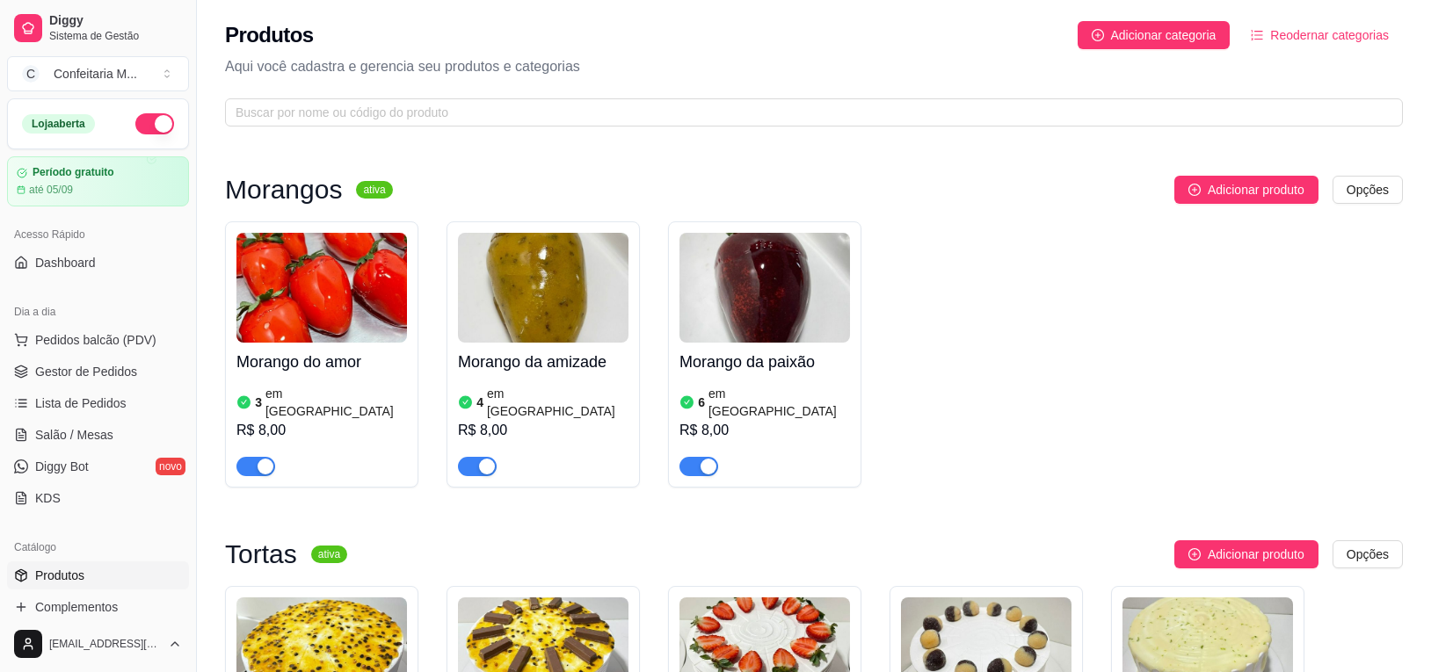
scroll to position [500, 0]
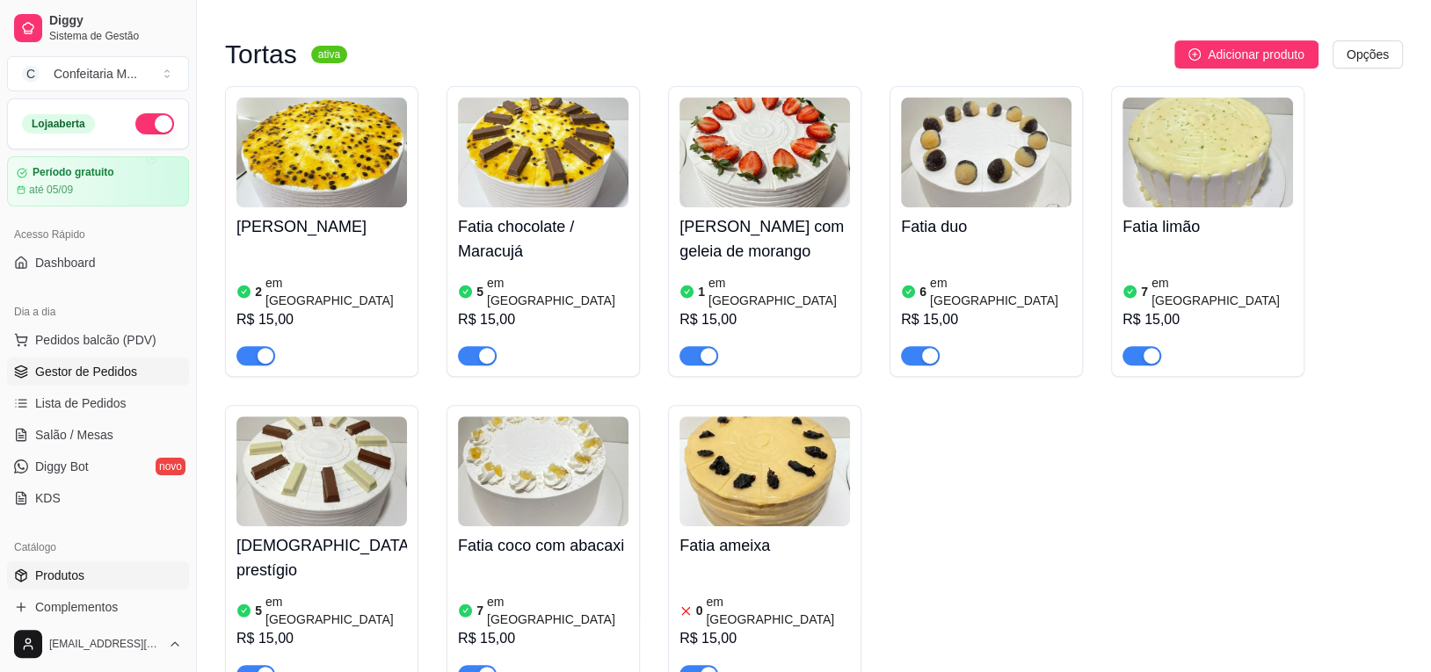
click at [85, 374] on span "Gestor de Pedidos" at bounding box center [86, 372] width 102 height 18
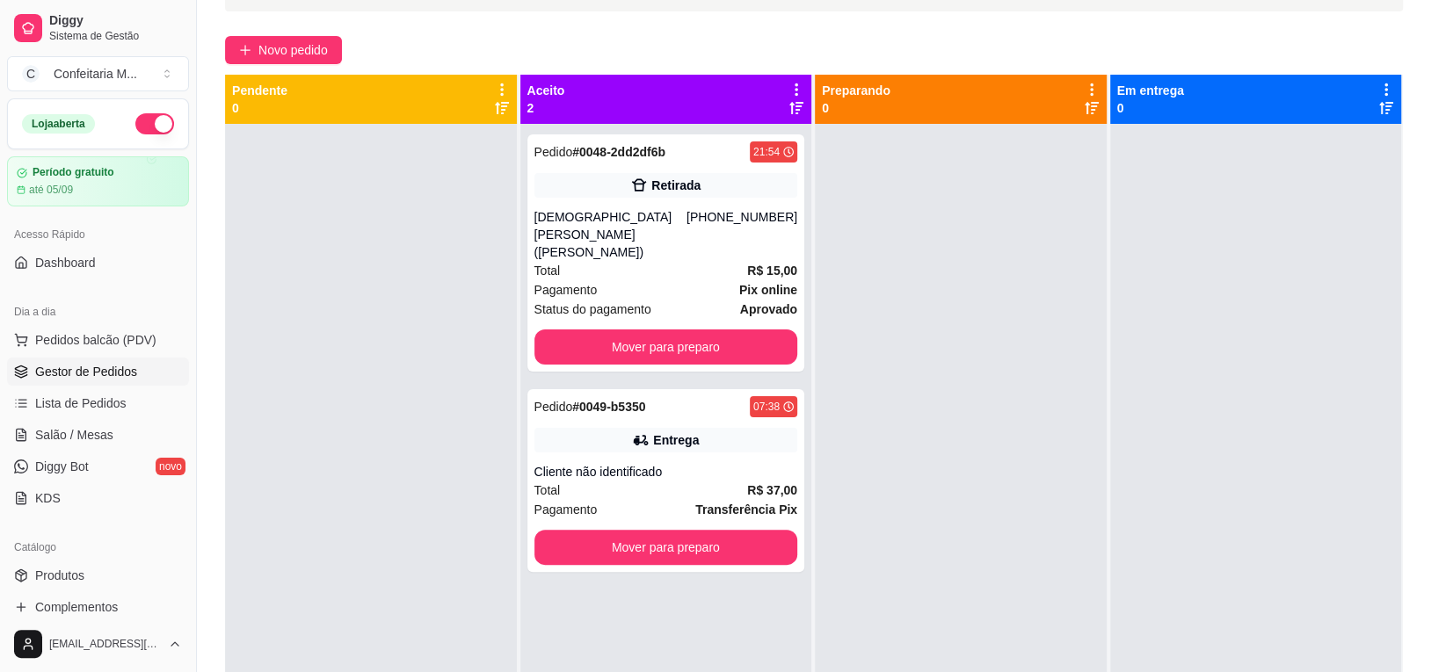
scroll to position [131, 0]
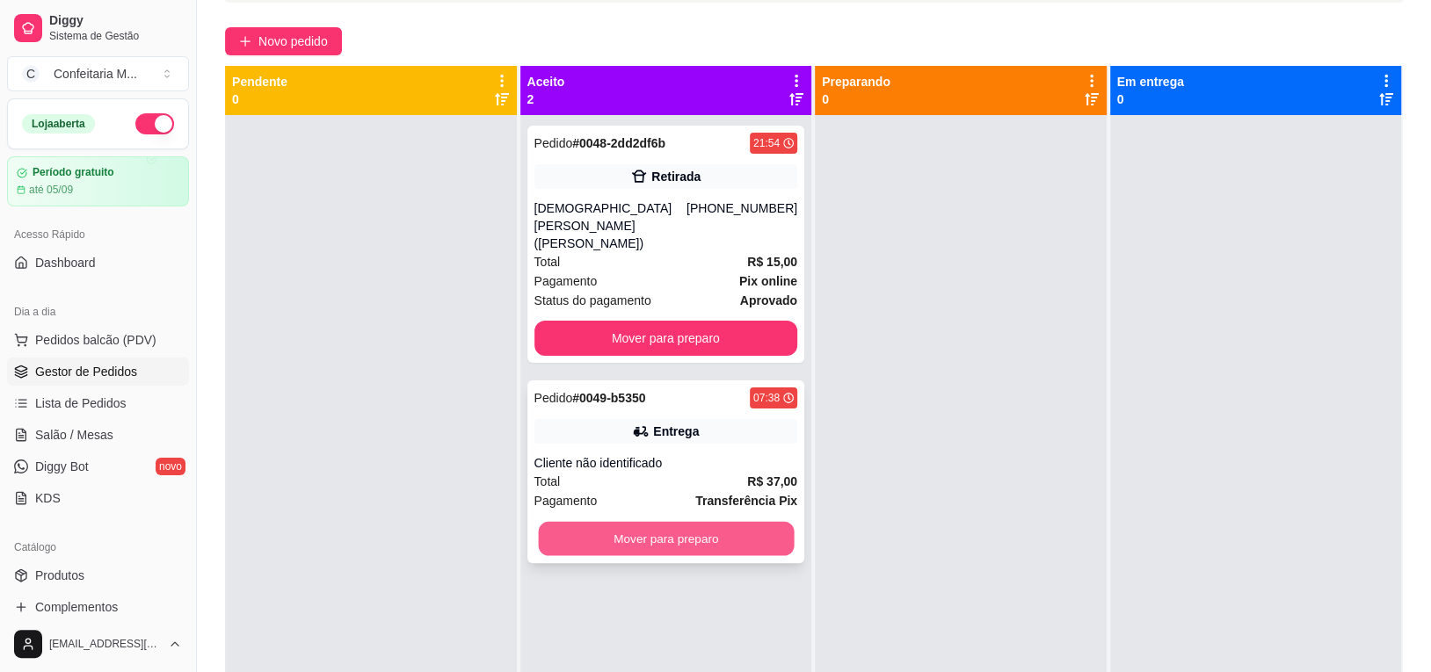
click at [658, 530] on button "Mover para preparo" at bounding box center [666, 539] width 256 height 34
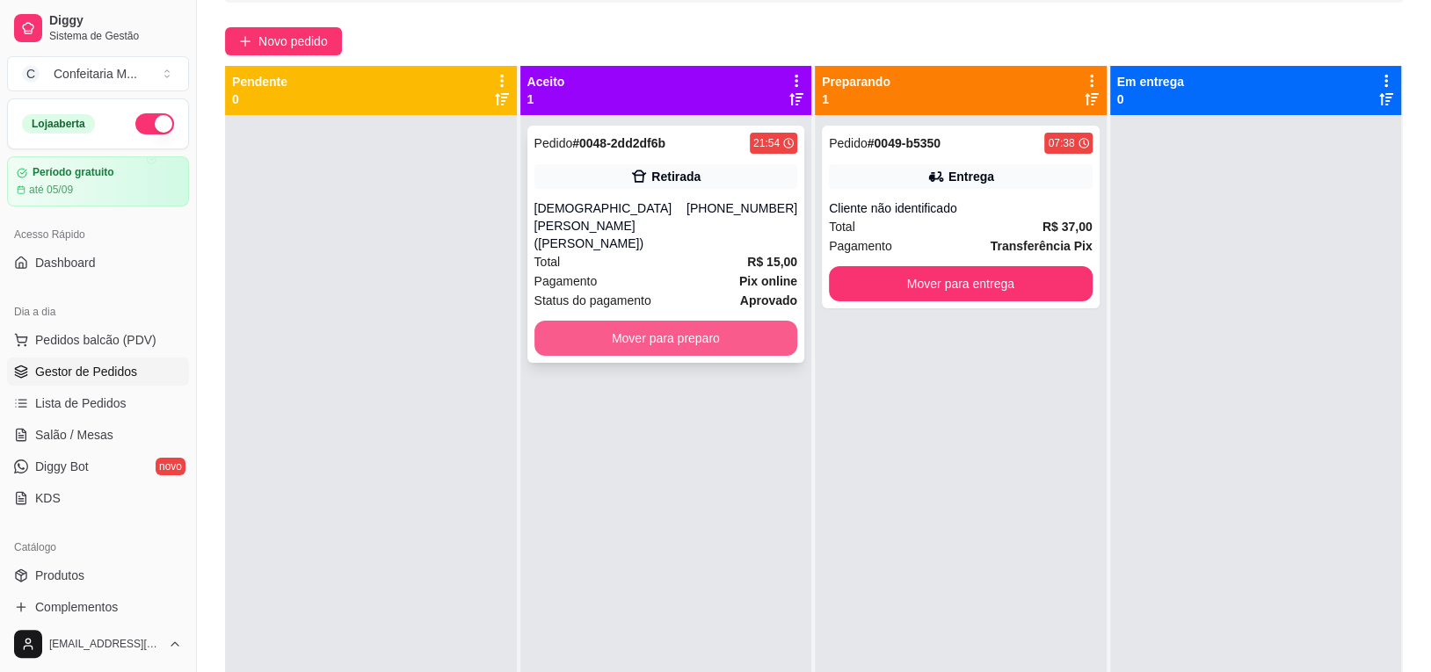
click at [666, 332] on button "Mover para preparo" at bounding box center [666, 338] width 264 height 35
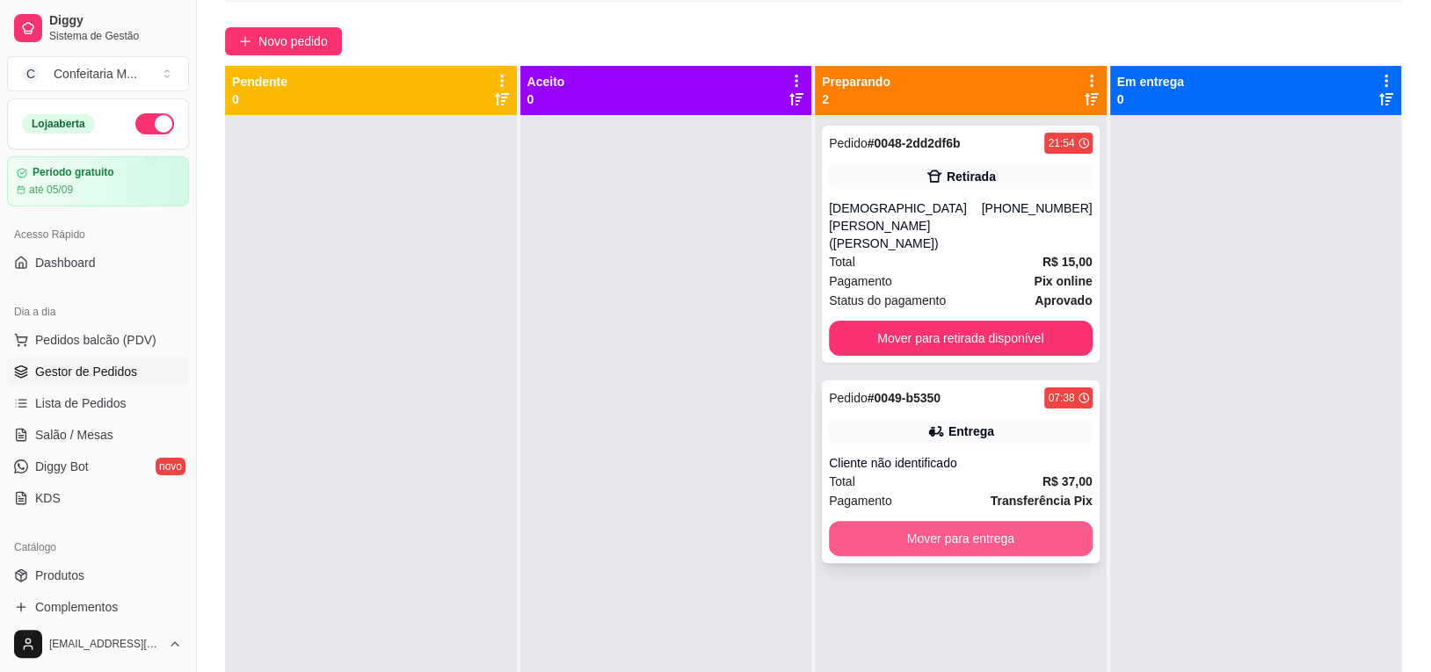
click at [904, 521] on button "Mover para entrega" at bounding box center [961, 538] width 264 height 35
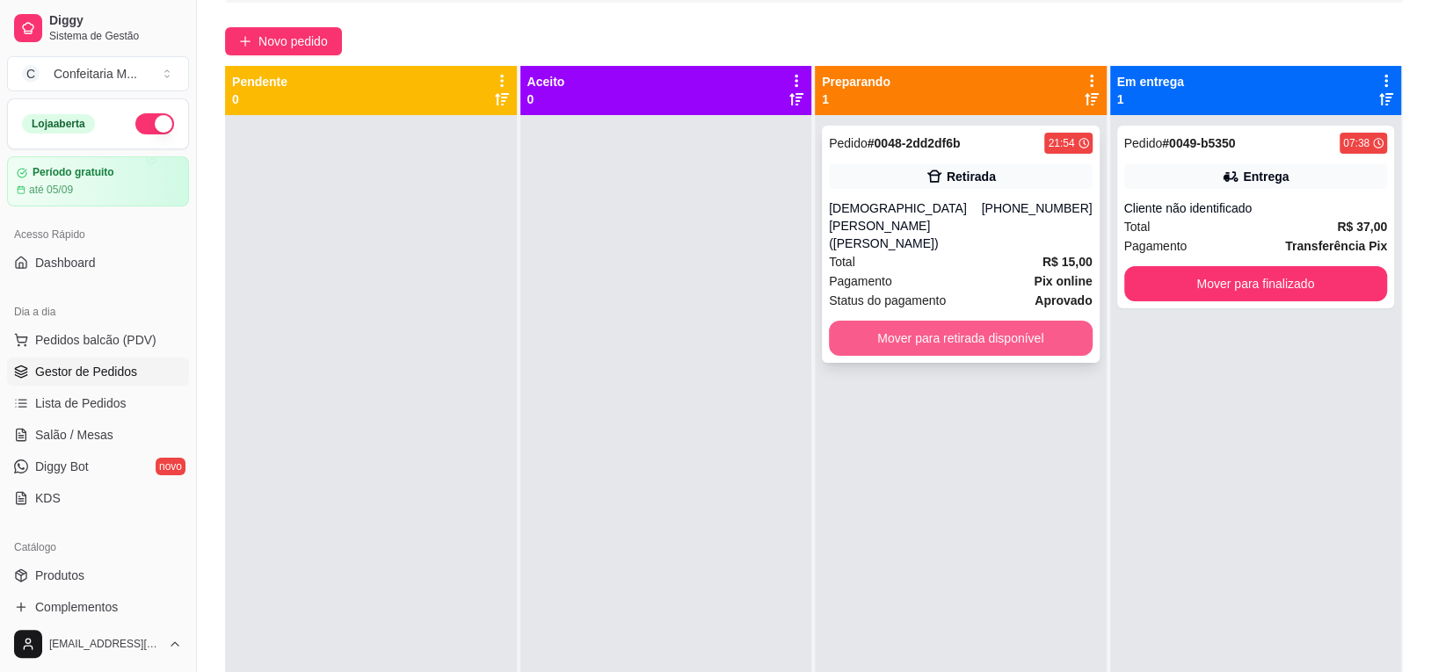
click at [906, 321] on button "Mover para retirada disponível" at bounding box center [961, 338] width 264 height 35
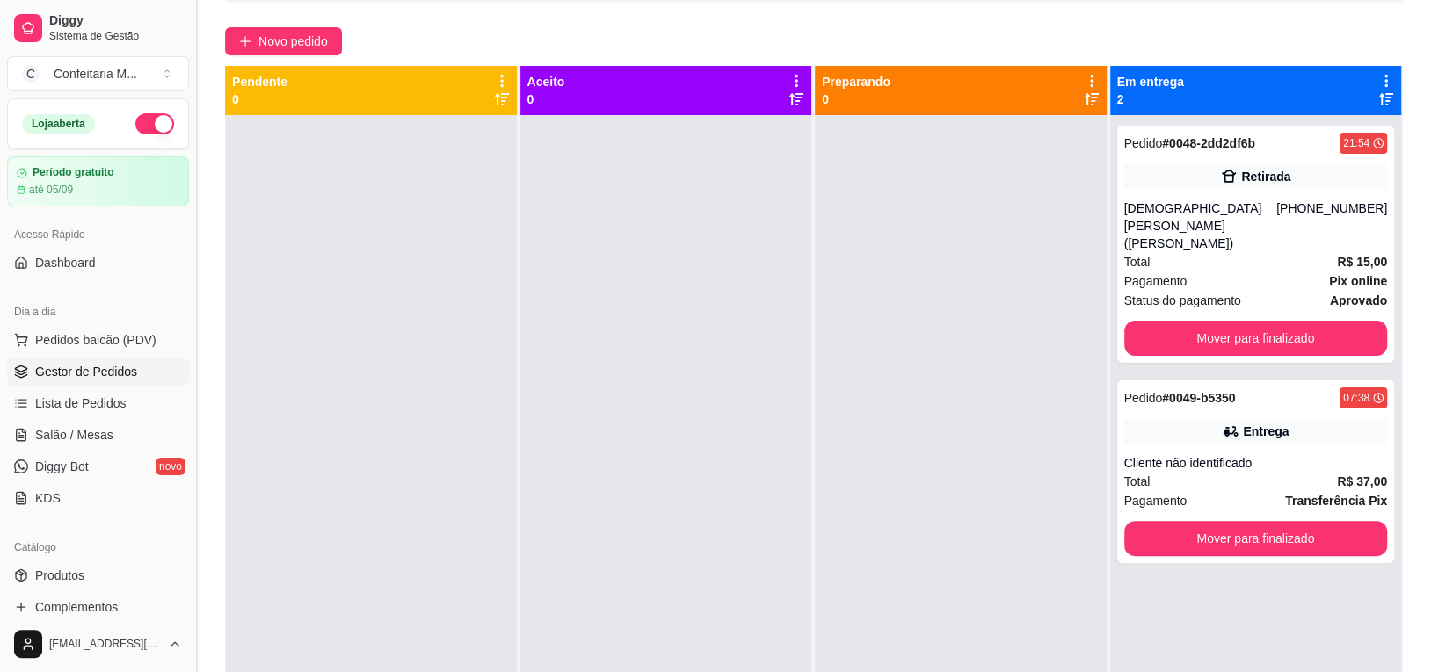
click at [192, 256] on button "Toggle Sidebar" at bounding box center [196, 336] width 14 height 672
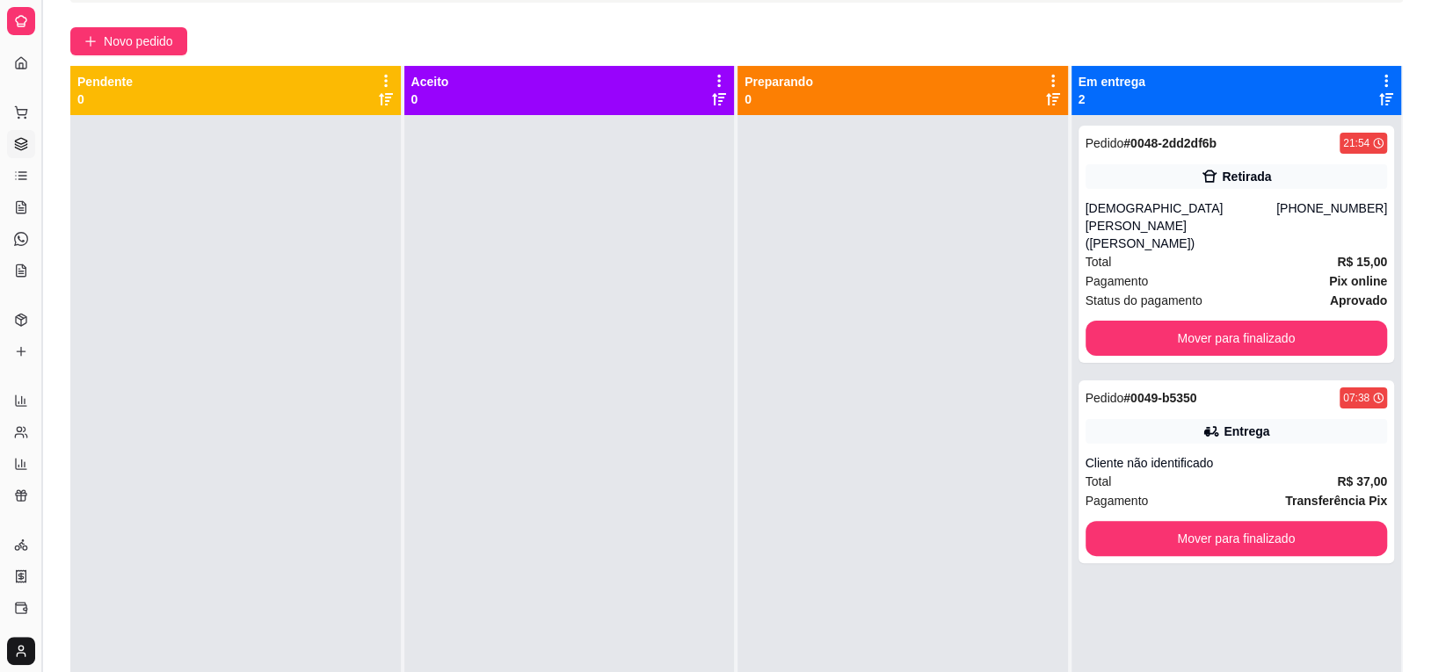
click at [34, 310] on button "Toggle Sidebar" at bounding box center [41, 336] width 14 height 672
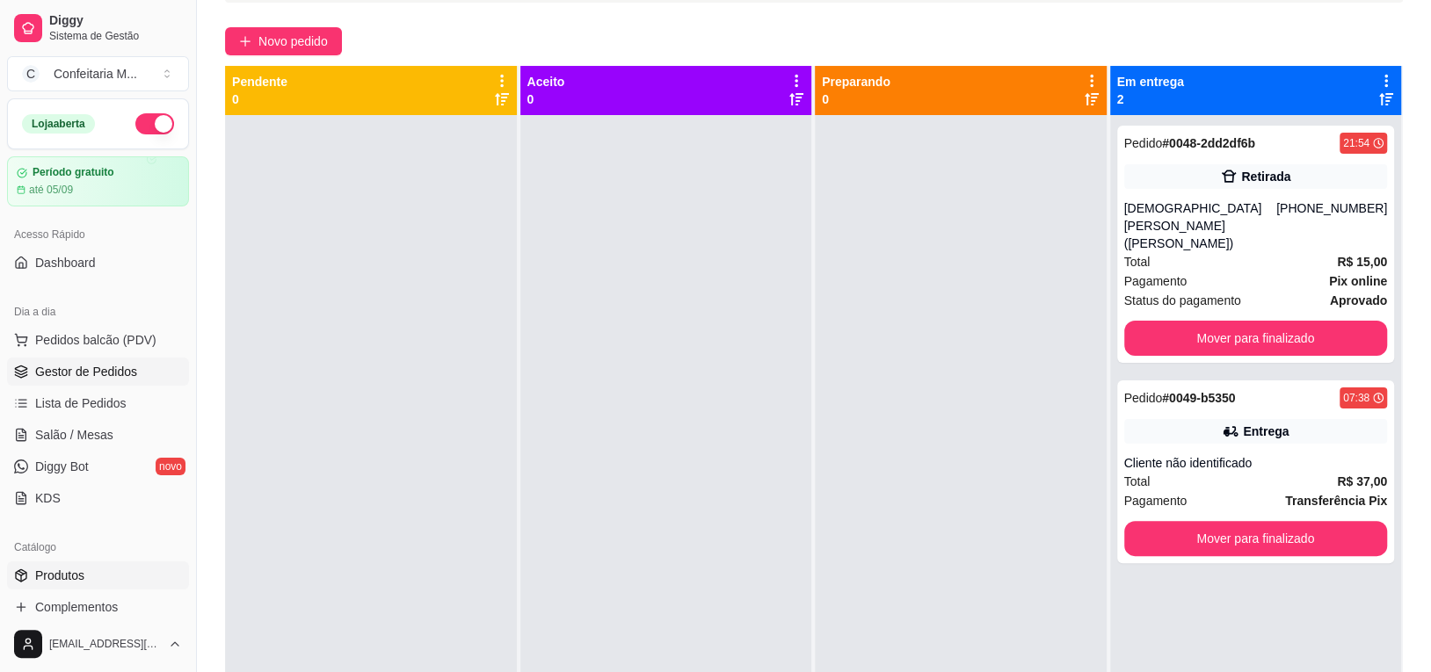
click at [149, 563] on link "Produtos" at bounding box center [98, 576] width 182 height 28
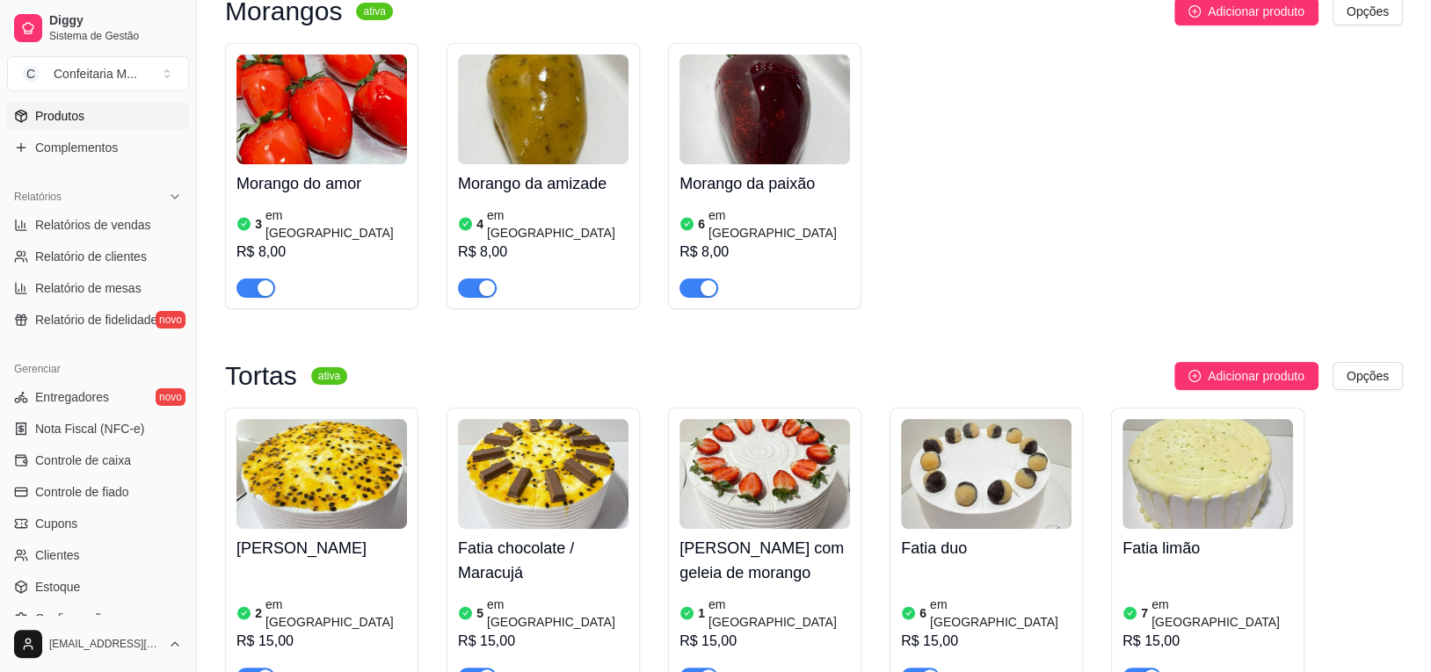
scroll to position [590, 0]
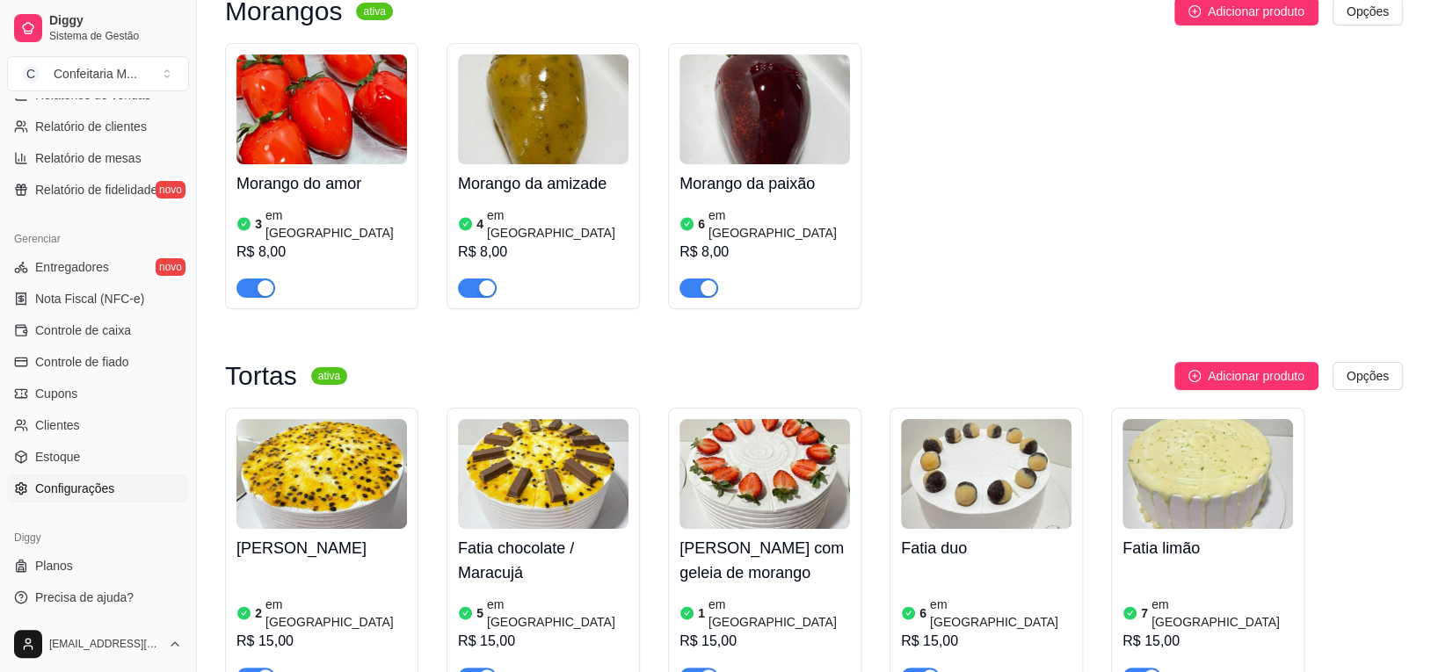
click at [88, 482] on span "Configurações" at bounding box center [74, 489] width 79 height 18
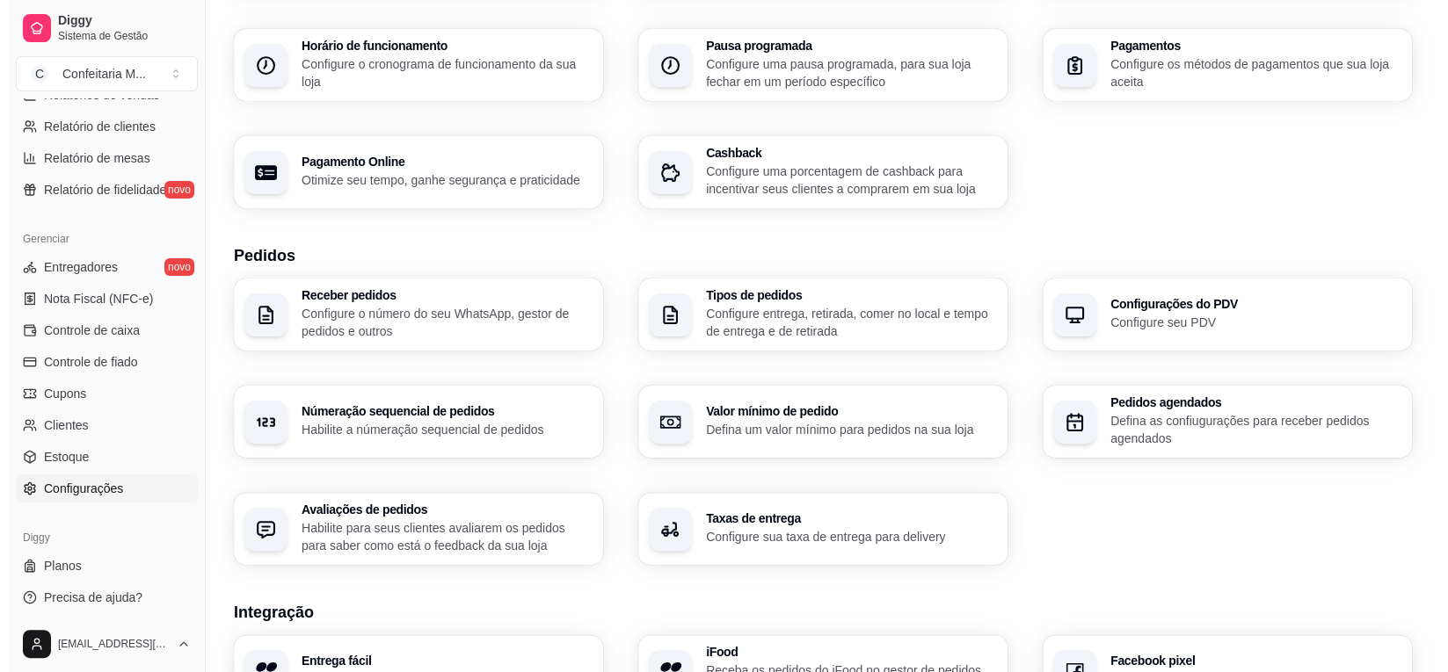
scroll to position [177, 0]
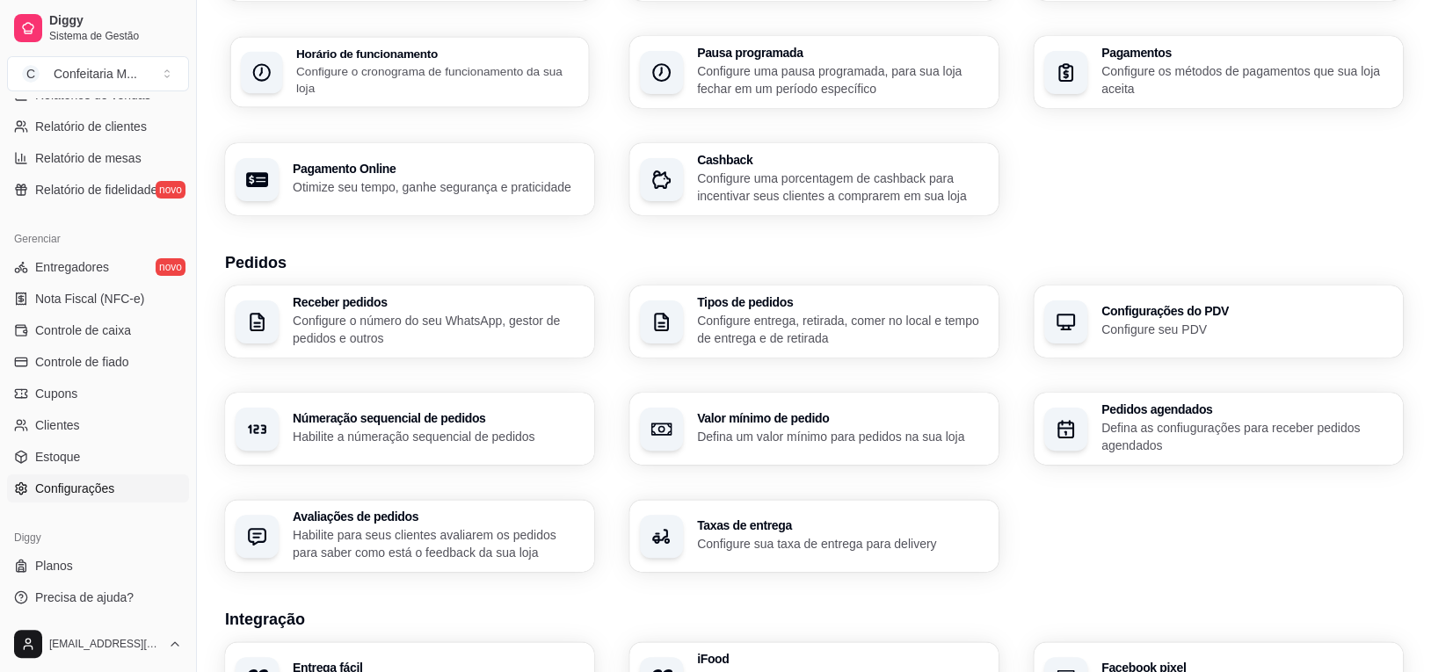
click at [330, 90] on p "Configure o cronograma de funcionamento da sua loja" at bounding box center [437, 79] width 282 height 34
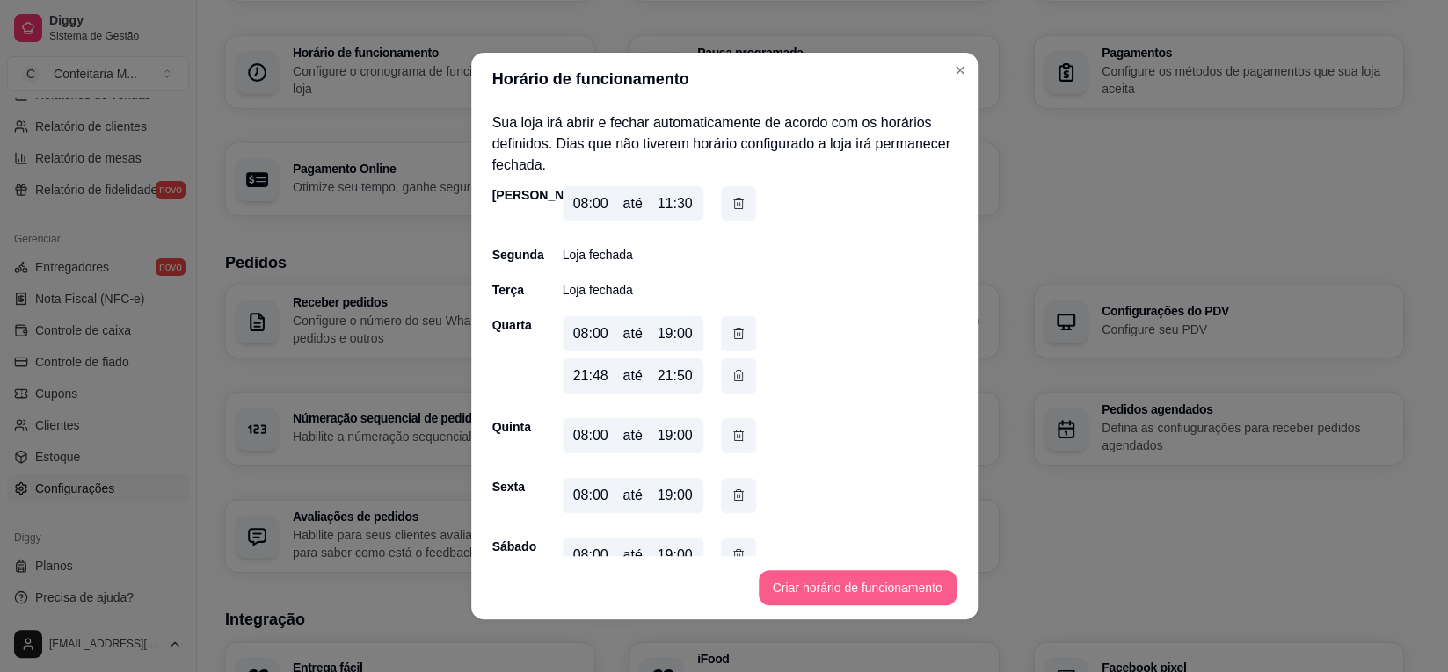
click at [865, 599] on button "Criar horário de funcionamento" at bounding box center [858, 587] width 198 height 35
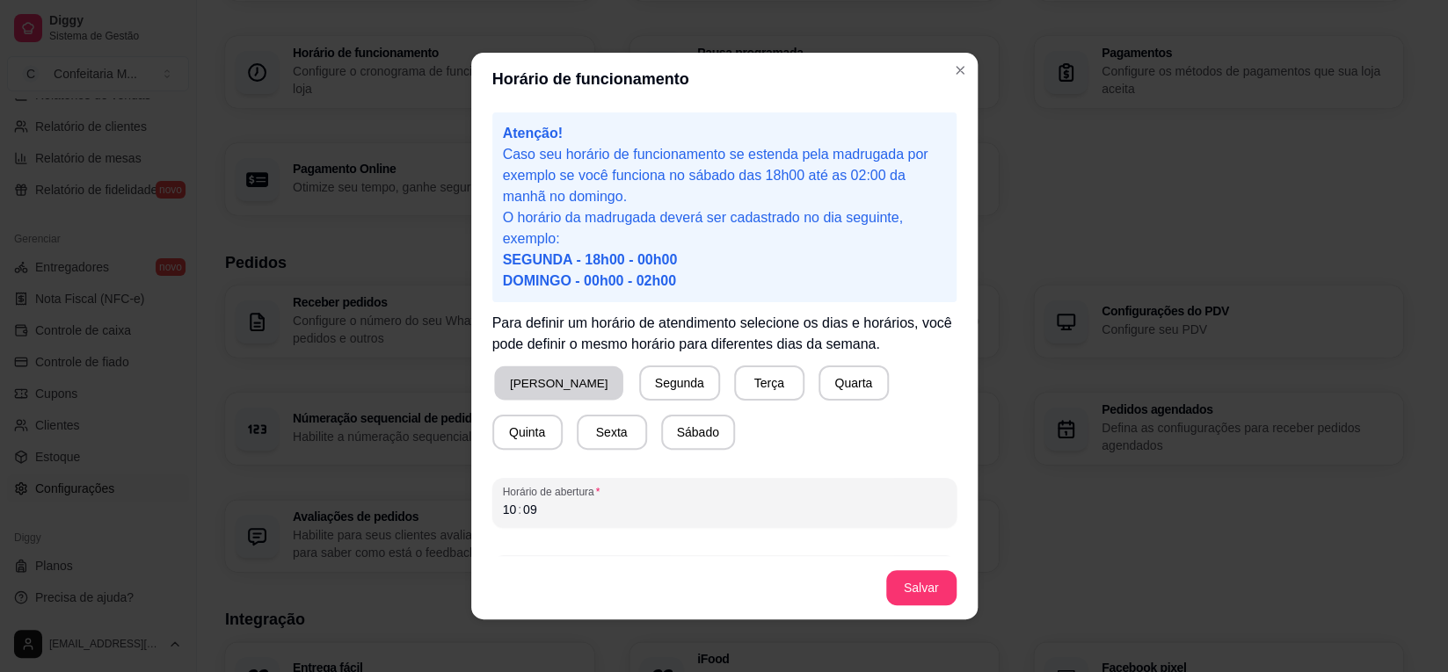
click at [536, 388] on button "[PERSON_NAME]" at bounding box center [558, 384] width 129 height 34
click at [548, 512] on div "10 : 09" at bounding box center [724, 509] width 443 height 21
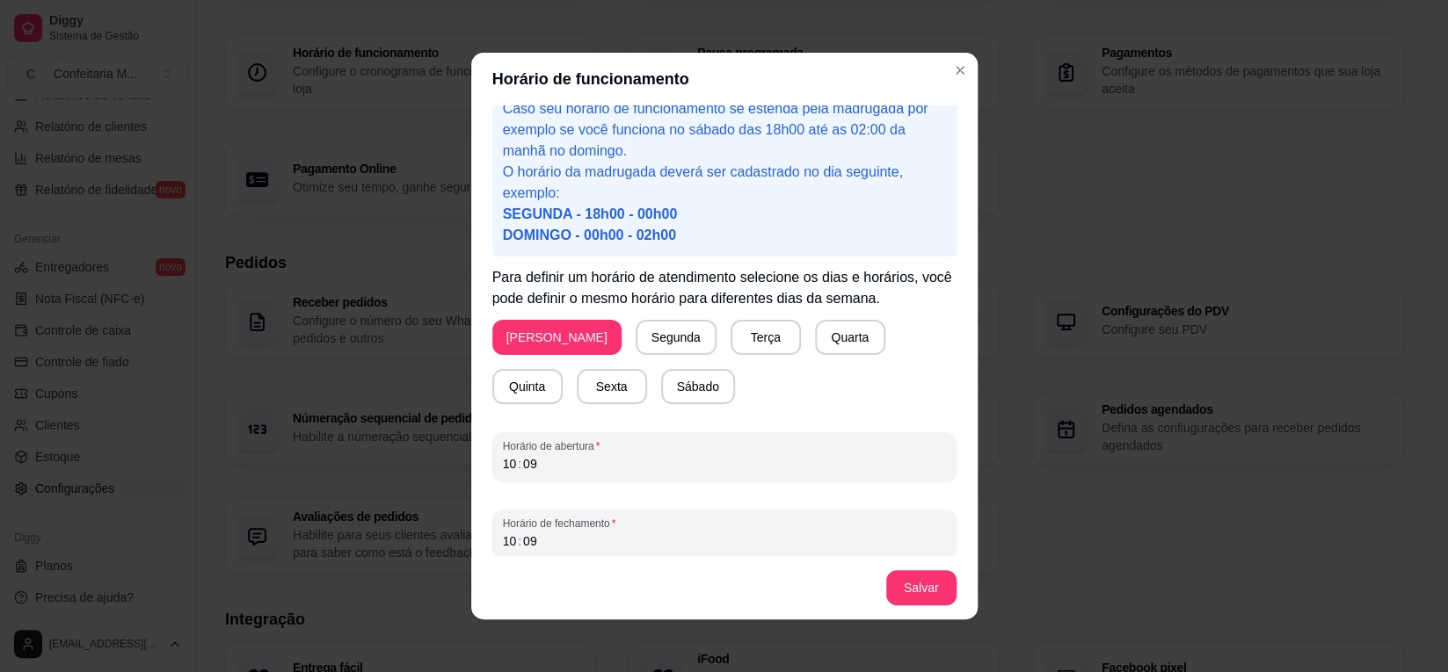
scroll to position [54, 0]
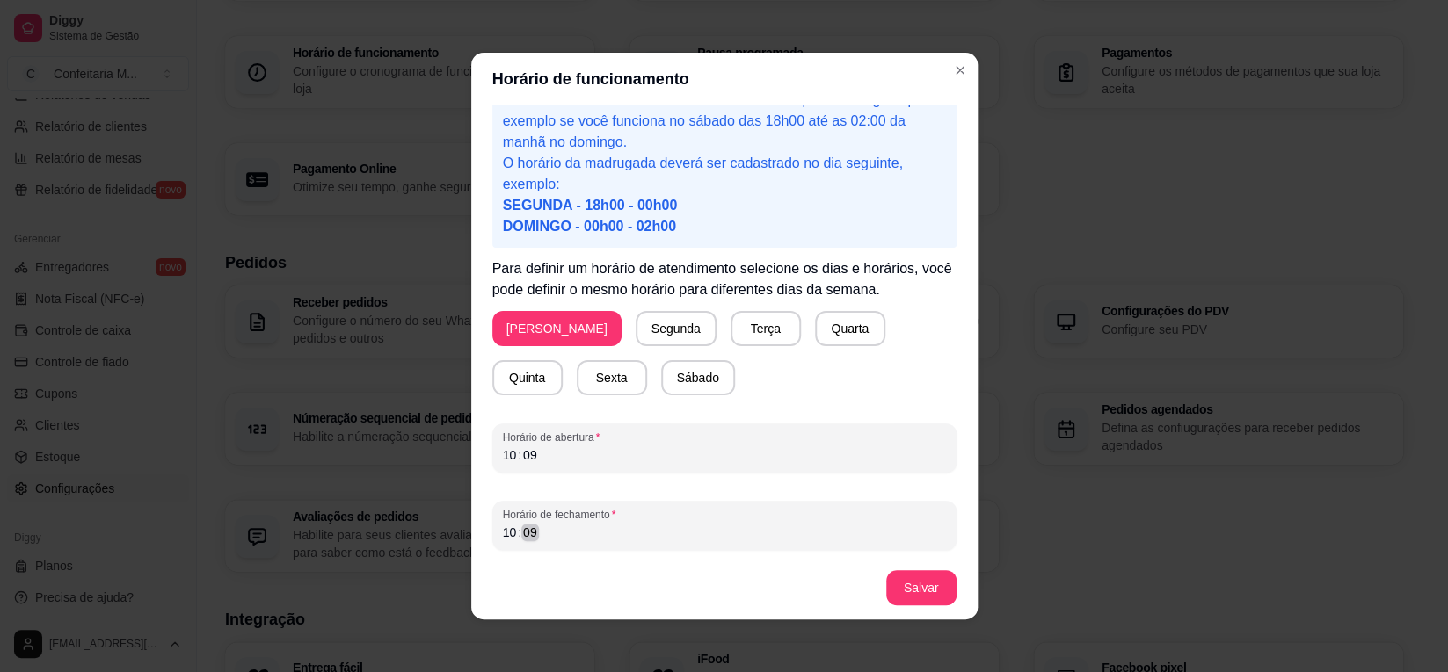
click at [553, 528] on div "10 : 09" at bounding box center [724, 532] width 443 height 21
click at [914, 595] on button "Salvar" at bounding box center [921, 587] width 70 height 35
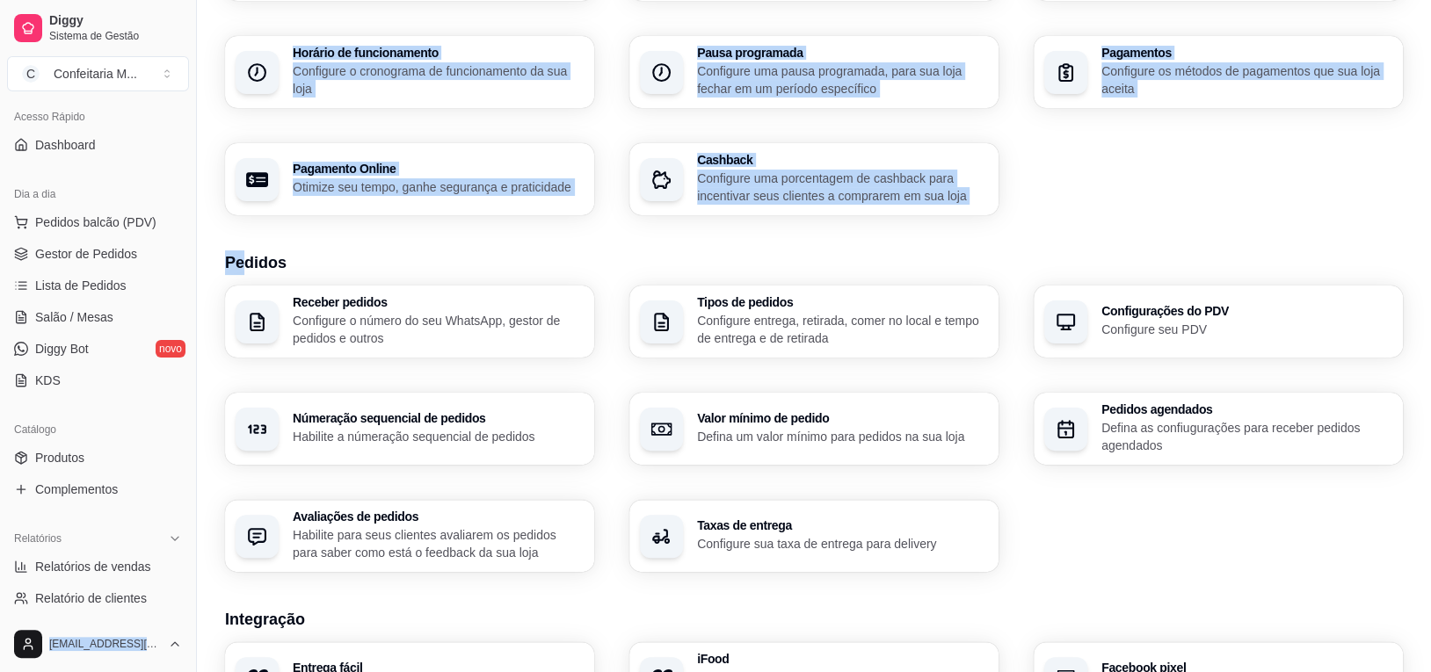
scroll to position [114, 0]
drag, startPoint x: 179, startPoint y: 431, endPoint x: 242, endPoint y: 226, distance: 214.1
click at [242, 226] on div "Diggy Sistema de Gestão C Confeitaria M ... Loja aberta Período gratuito até 05…" at bounding box center [715, 438] width 1431 height 1231
click at [137, 214] on button "Pedidos balcão (PDV)" at bounding box center [98, 226] width 182 height 28
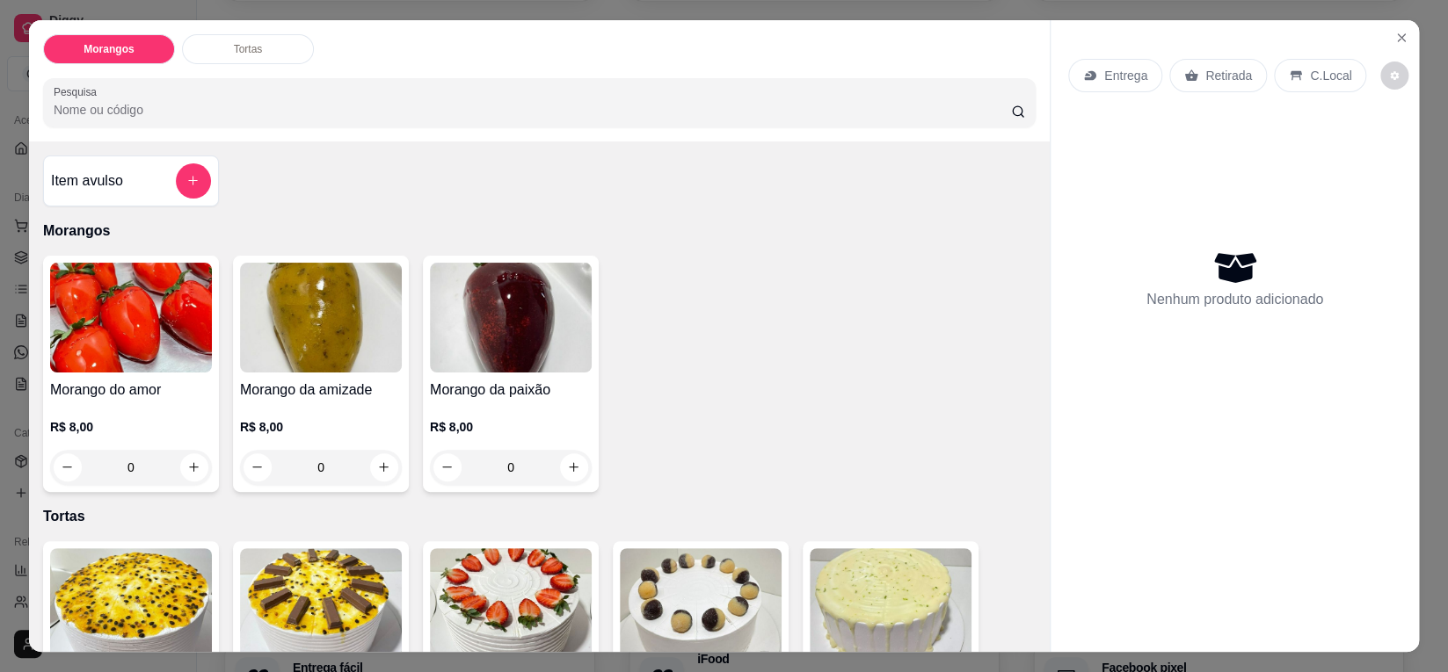
click at [138, 405] on div "R$ 8,00 0" at bounding box center [131, 443] width 162 height 84
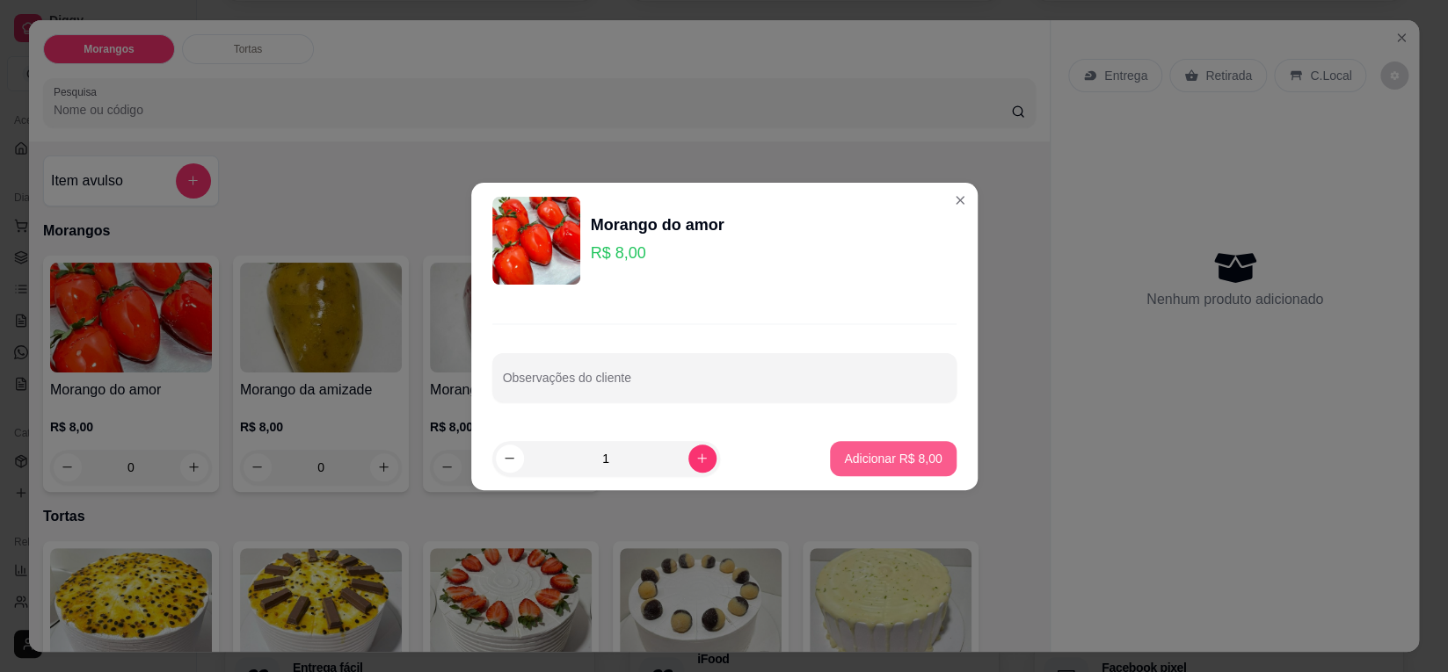
click at [906, 461] on p "Adicionar R$ 8,00" at bounding box center [893, 459] width 98 height 18
type input "1"
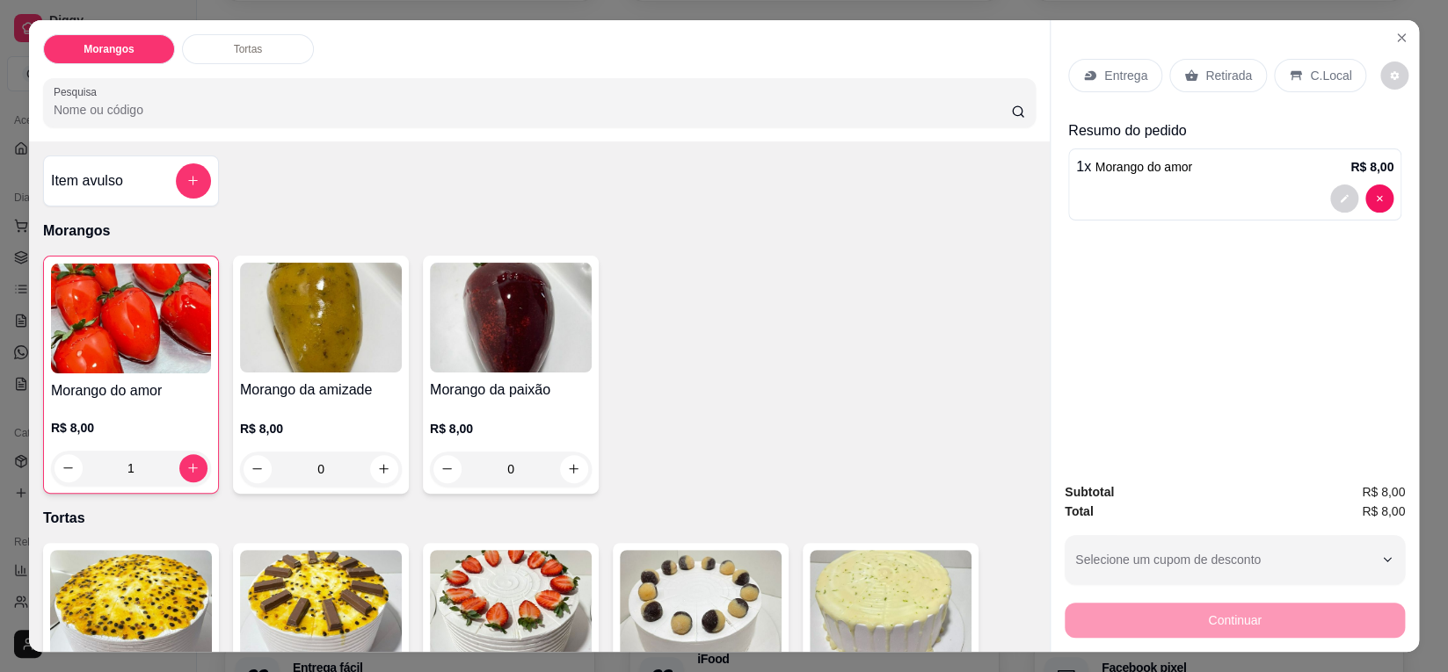
click at [326, 403] on div "R$ 8,00 0" at bounding box center [321, 445] width 162 height 84
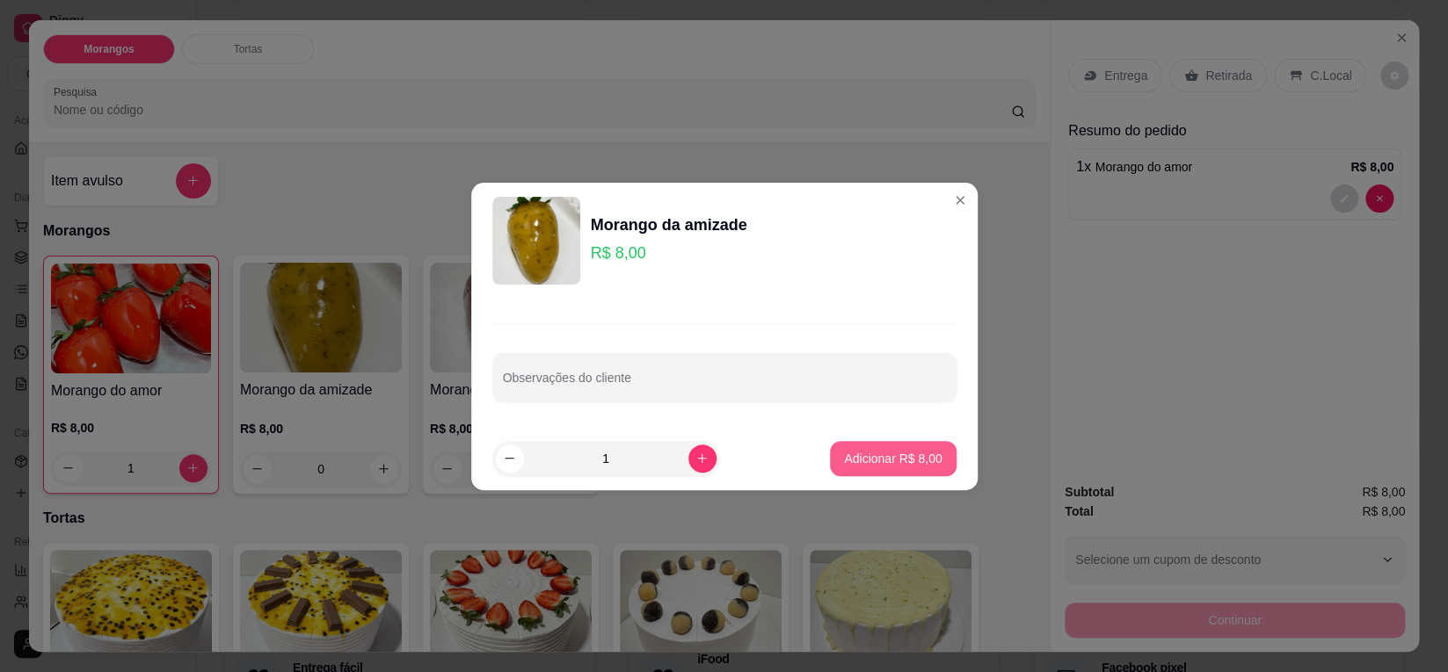
click at [868, 464] on p "Adicionar R$ 8,00" at bounding box center [893, 459] width 98 height 18
type input "1"
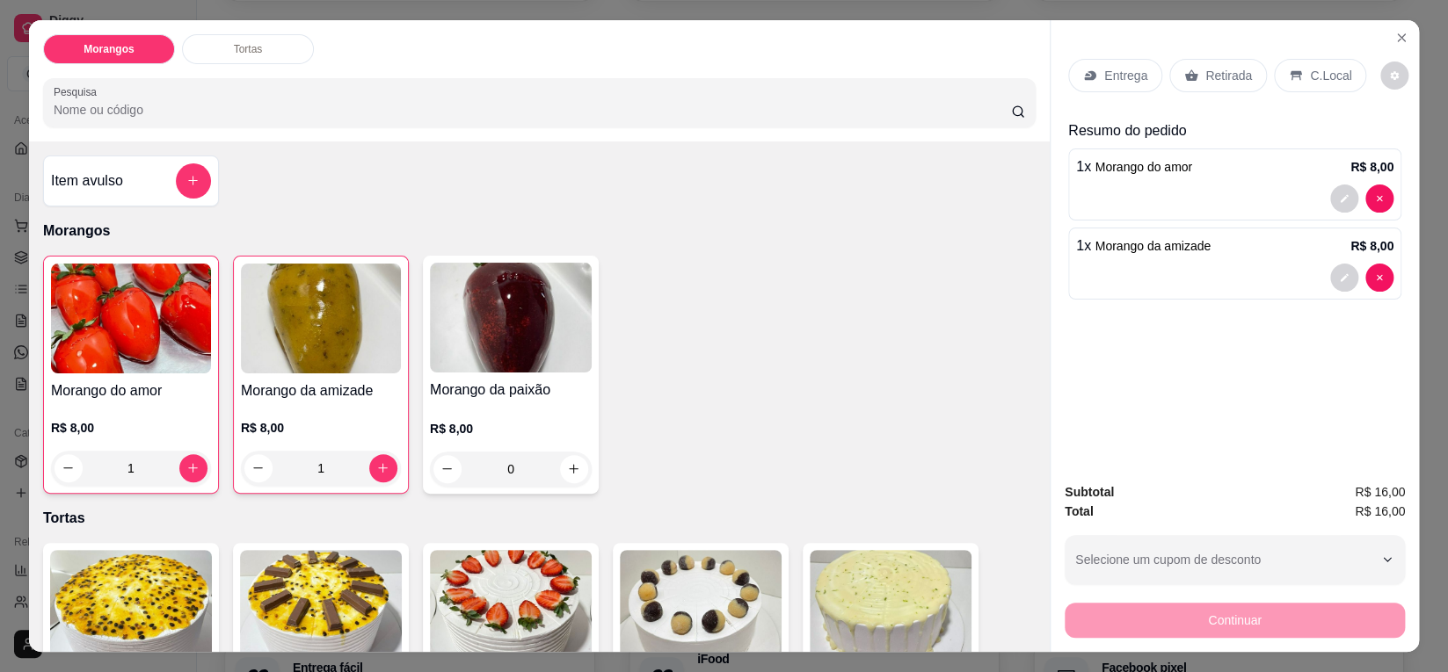
click at [1238, 69] on div "Retirada" at bounding box center [1218, 75] width 98 height 33
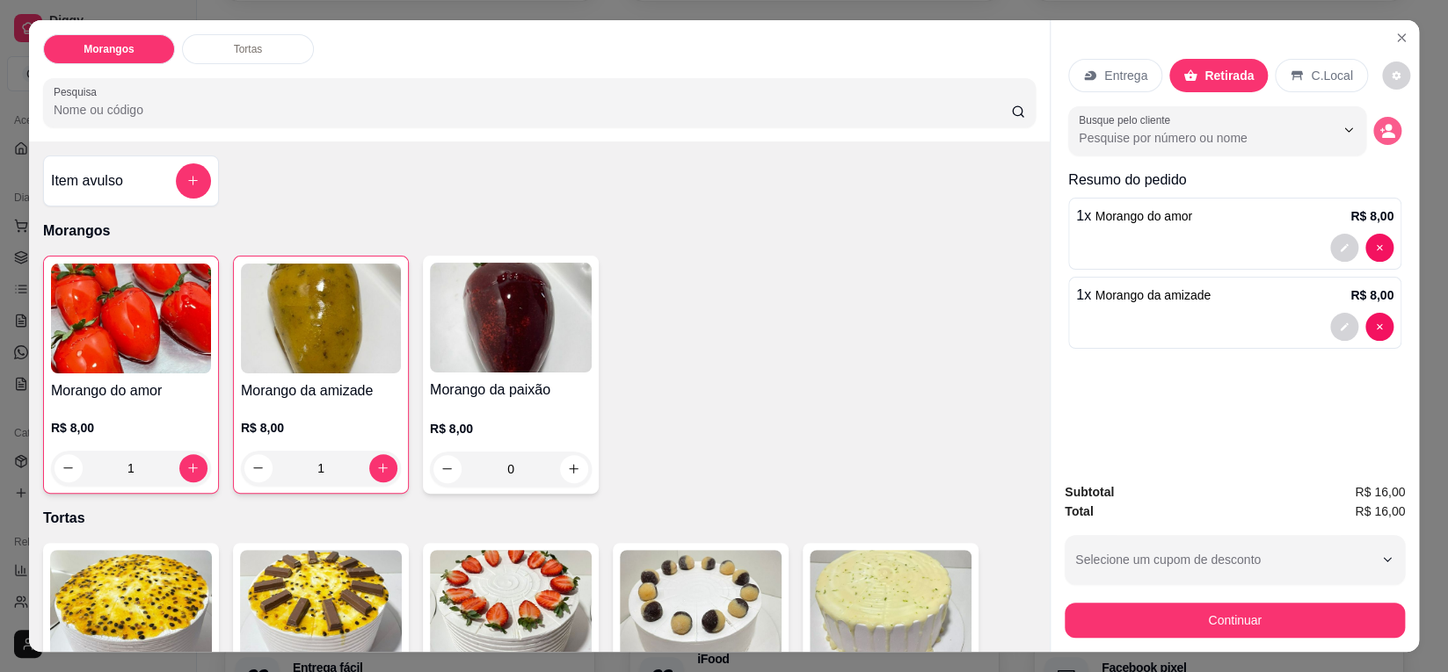
click at [1382, 132] on icon "decrease-product-quantity" at bounding box center [1388, 135] width 13 height 6
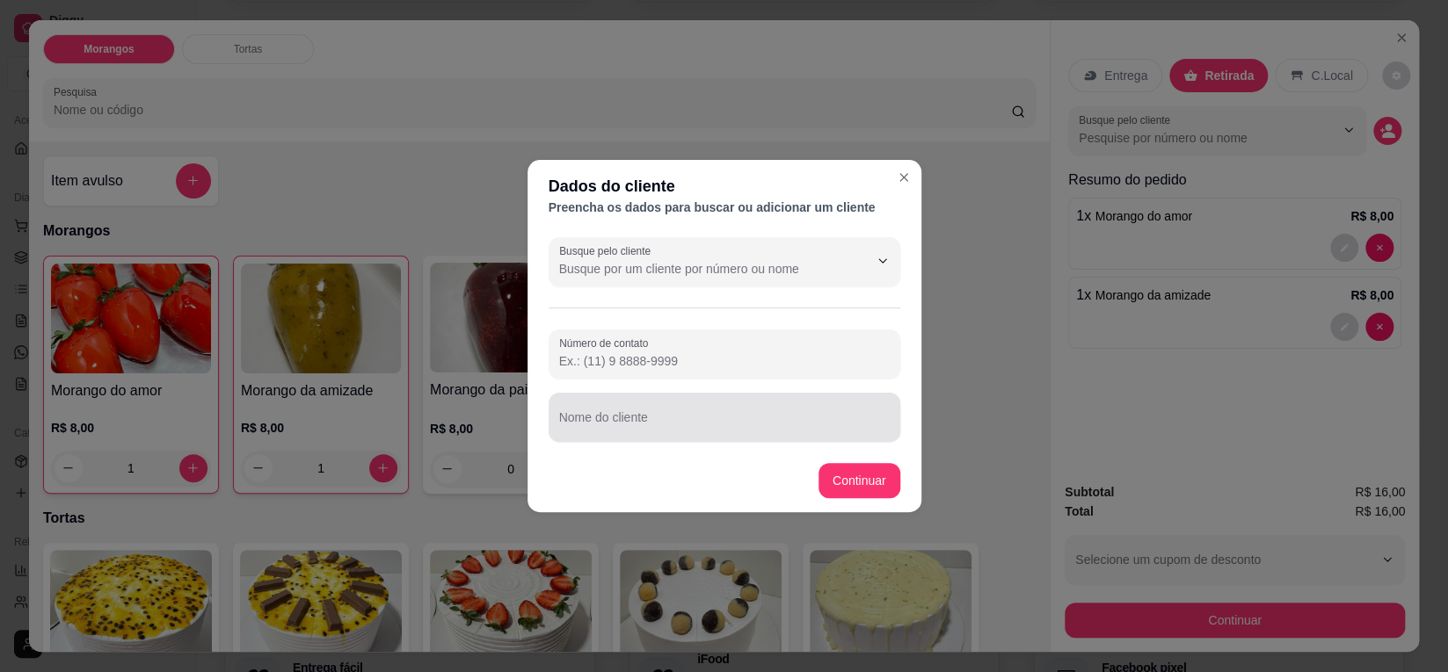
click at [641, 436] on div "Nome do cliente" at bounding box center [724, 417] width 352 height 49
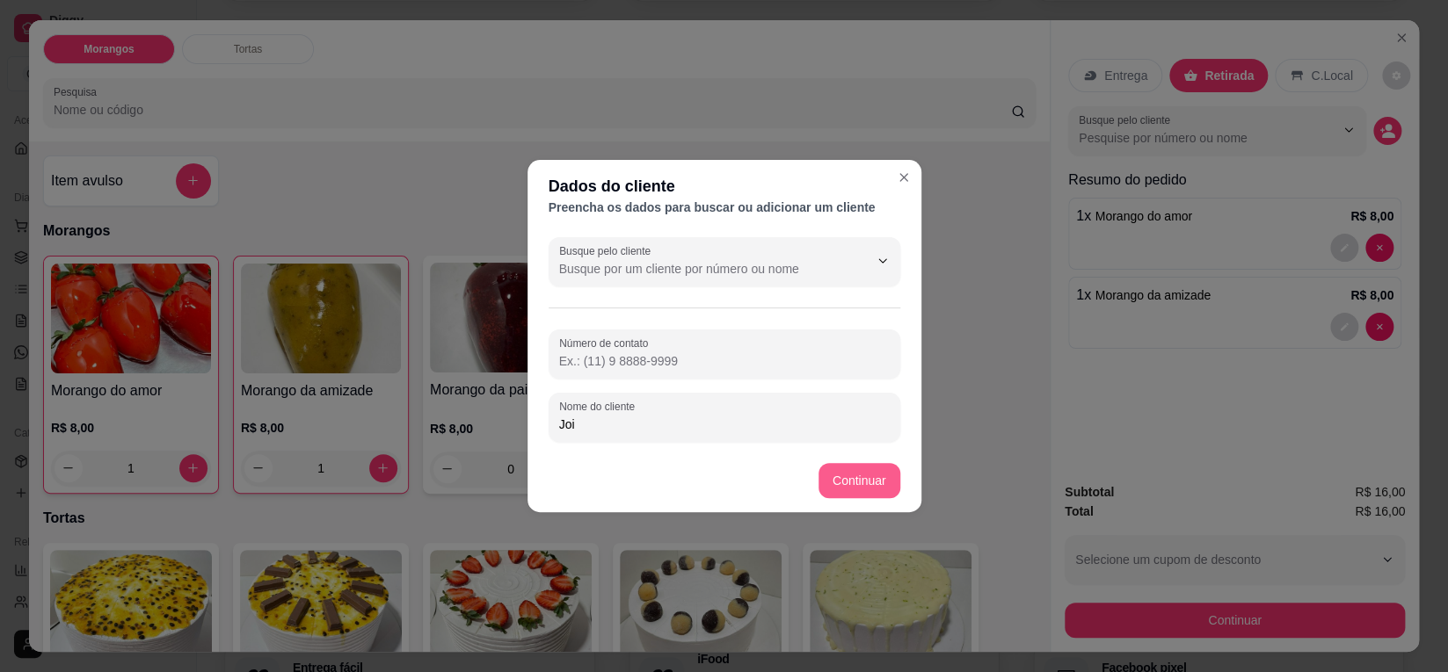
type input "Joi"
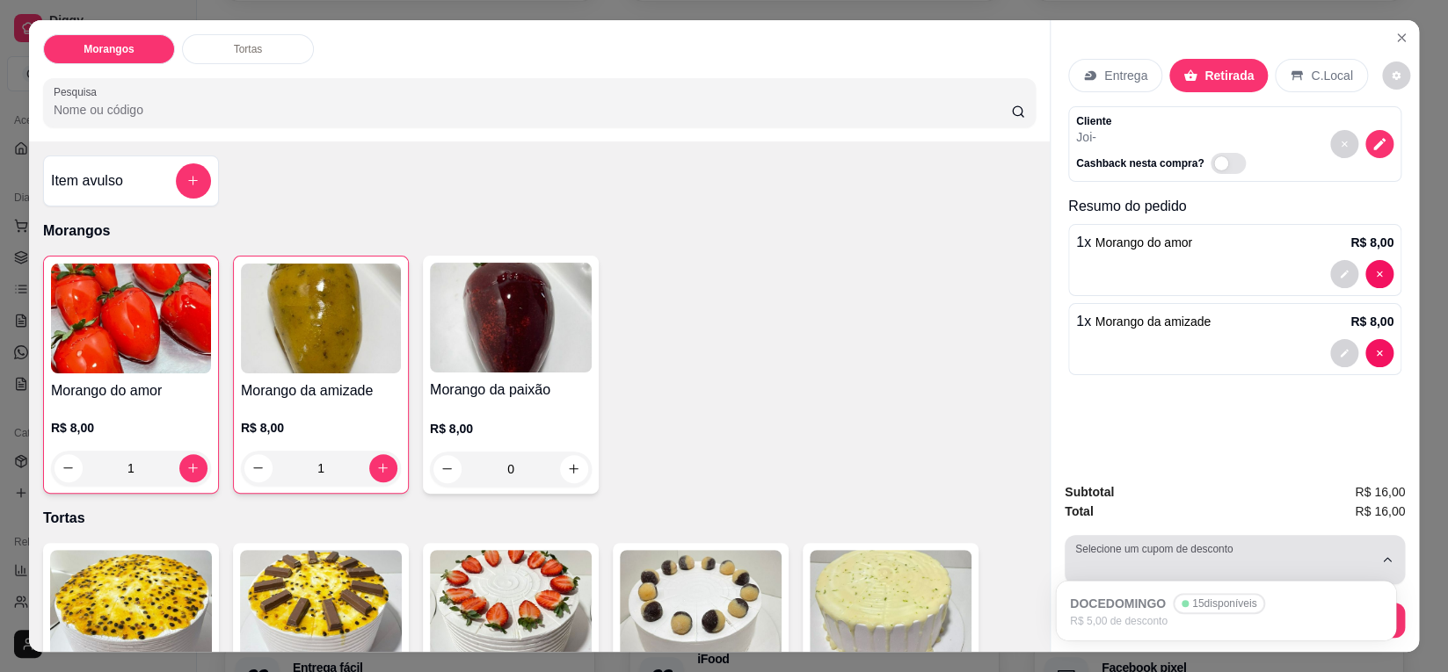
click at [1383, 542] on button "Selecione um cupom de desconto" at bounding box center [1234, 559] width 340 height 49
click at [1380, 553] on icon "button" at bounding box center [1387, 560] width 14 height 14
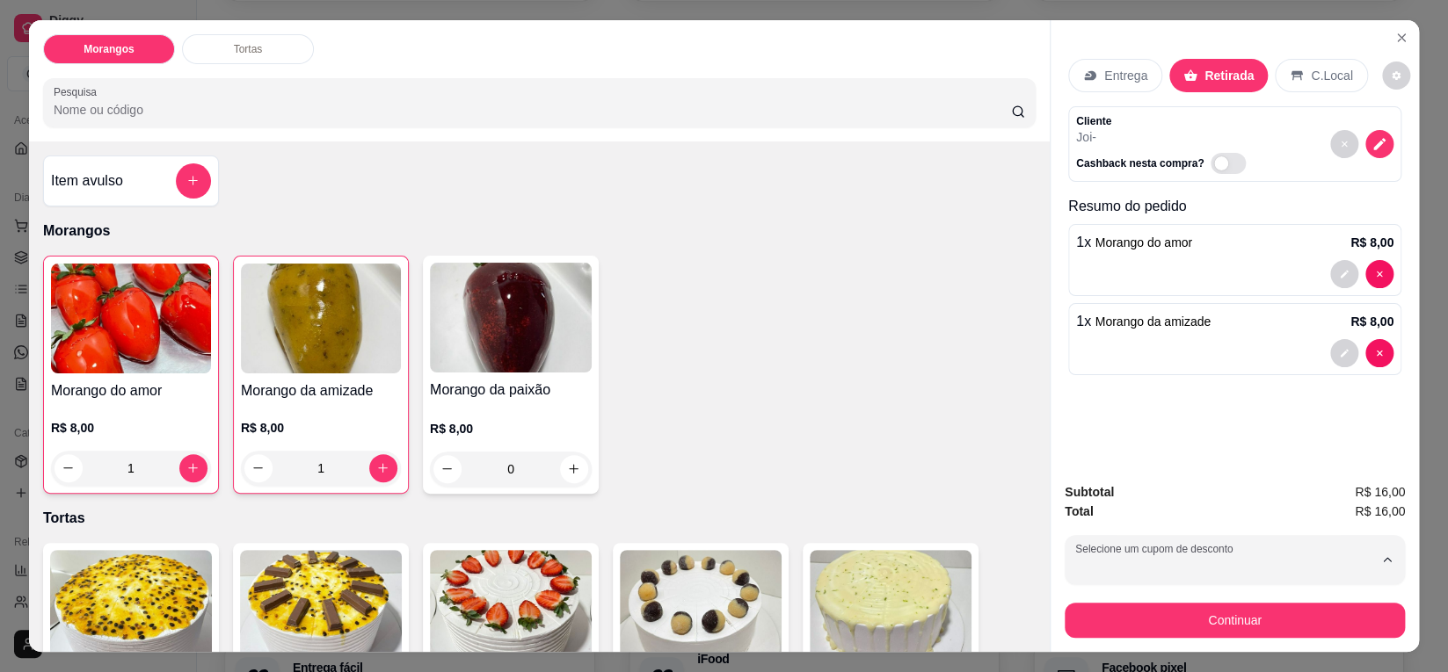
click at [1244, 468] on div "Subtotal R$ 16,00 Total R$ 16,00 Selecione um cupom de desconto DOCEDOMINGO Sel…" at bounding box center [1234, 560] width 368 height 184
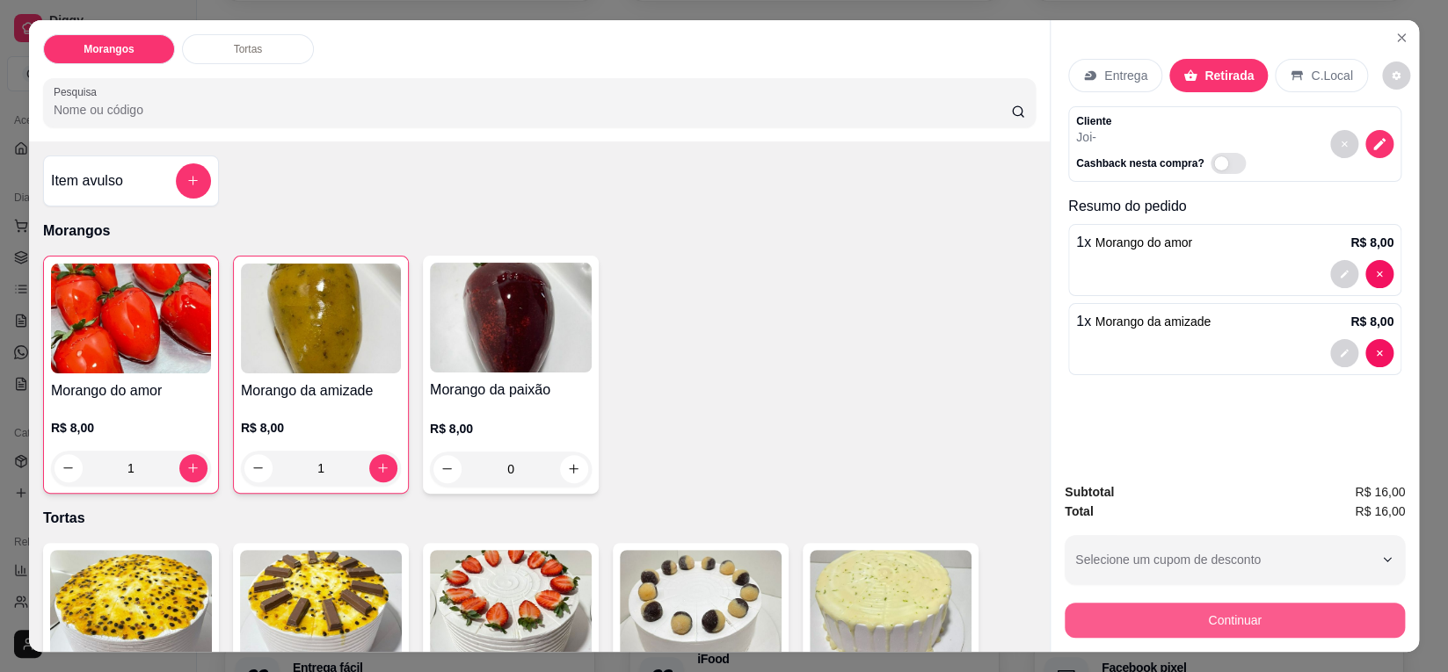
click at [1244, 611] on button "Continuar" at bounding box center [1234, 620] width 340 height 35
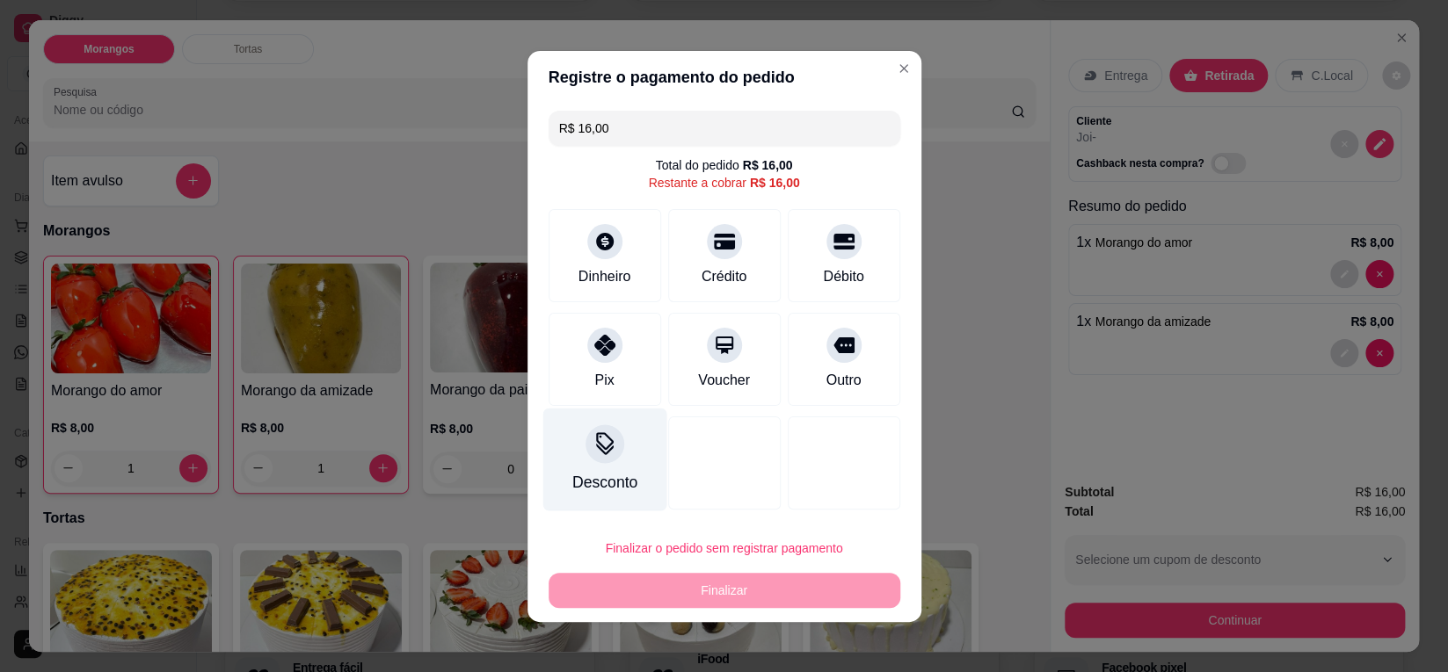
click at [602, 392] on div "Pix" at bounding box center [604, 359] width 113 height 93
type input "R$ 0,00"
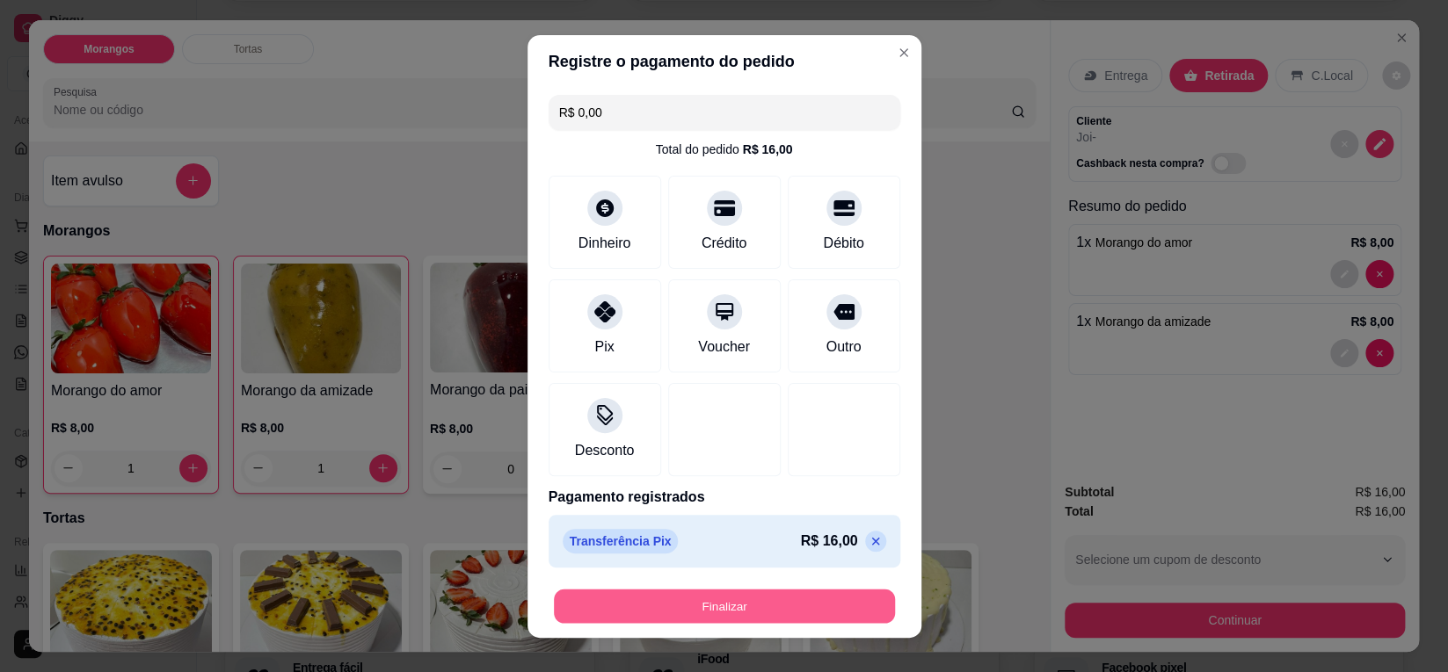
click at [701, 596] on button "Finalizar" at bounding box center [724, 606] width 341 height 34
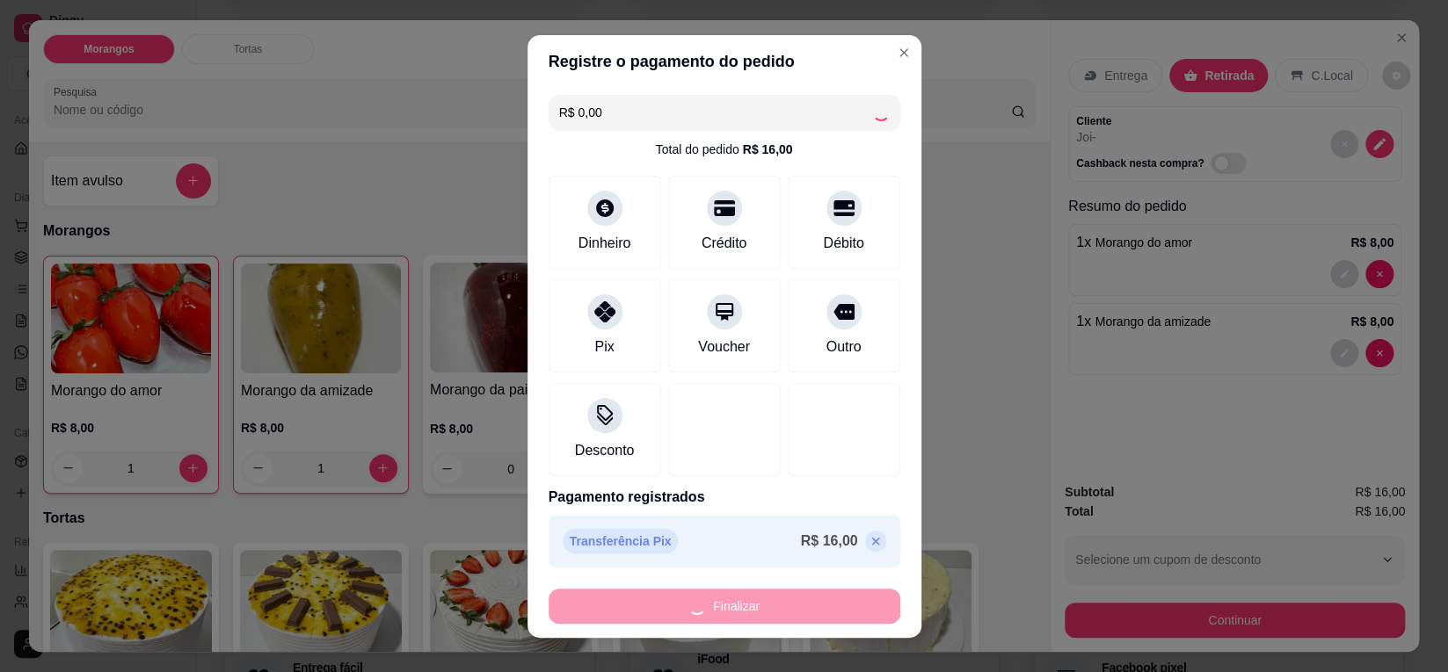
type input "0"
type input "-R$ 16,00"
